Goal: Check status: Check status

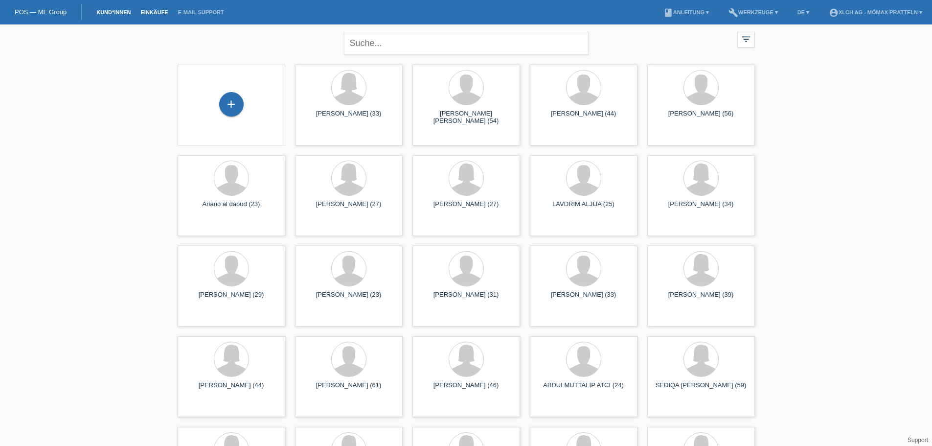
click at [154, 13] on link "Einkäufe" at bounding box center [153, 12] width 37 height 6
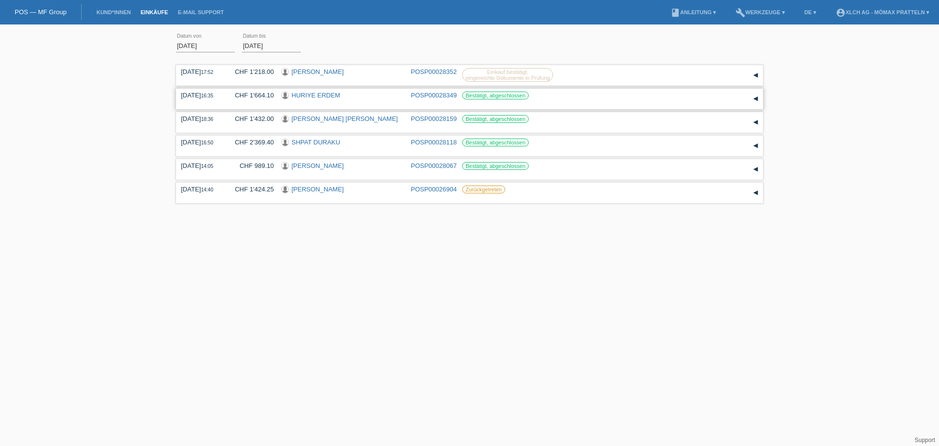
click at [323, 93] on link "HURIYE ERDEM" at bounding box center [315, 94] width 49 height 7
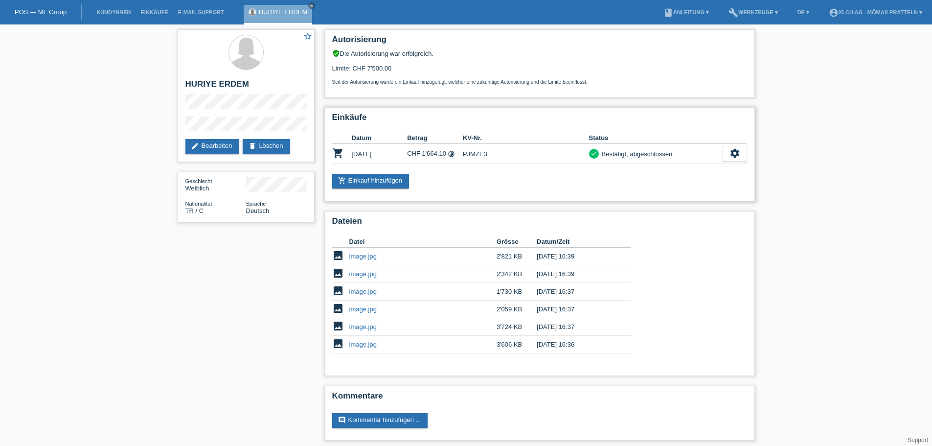
click at [468, 155] on td "PJMZE3" at bounding box center [526, 154] width 126 height 20
copy td "PJMZE3"
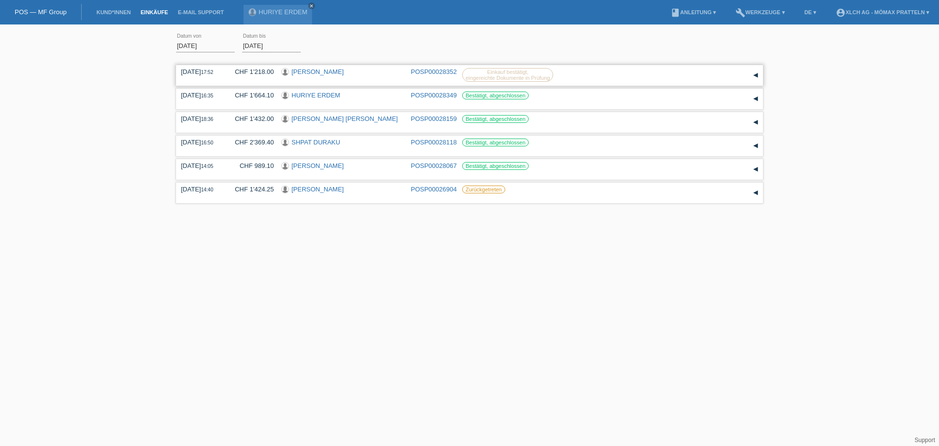
click at [316, 70] on link "Aylin Kochandzha" at bounding box center [317, 71] width 52 height 7
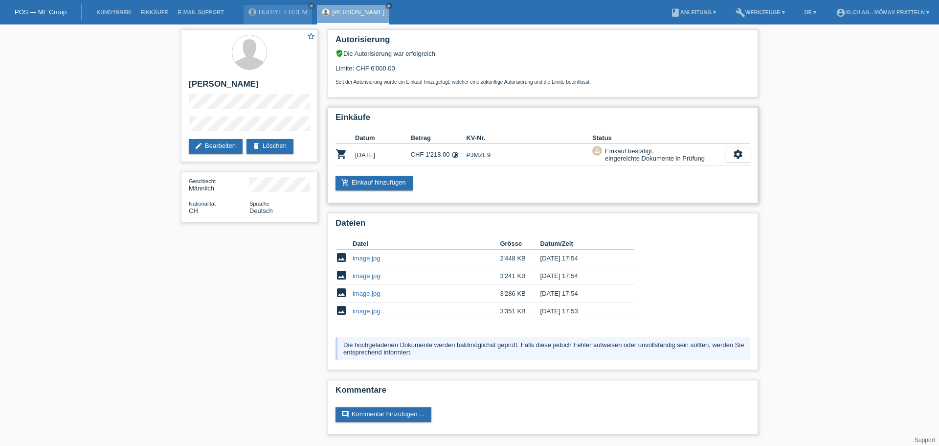
click at [476, 154] on td "PJMZE9" at bounding box center [529, 155] width 126 height 22
copy td "PJMZE9"
